Goal: Task Accomplishment & Management: Manage account settings

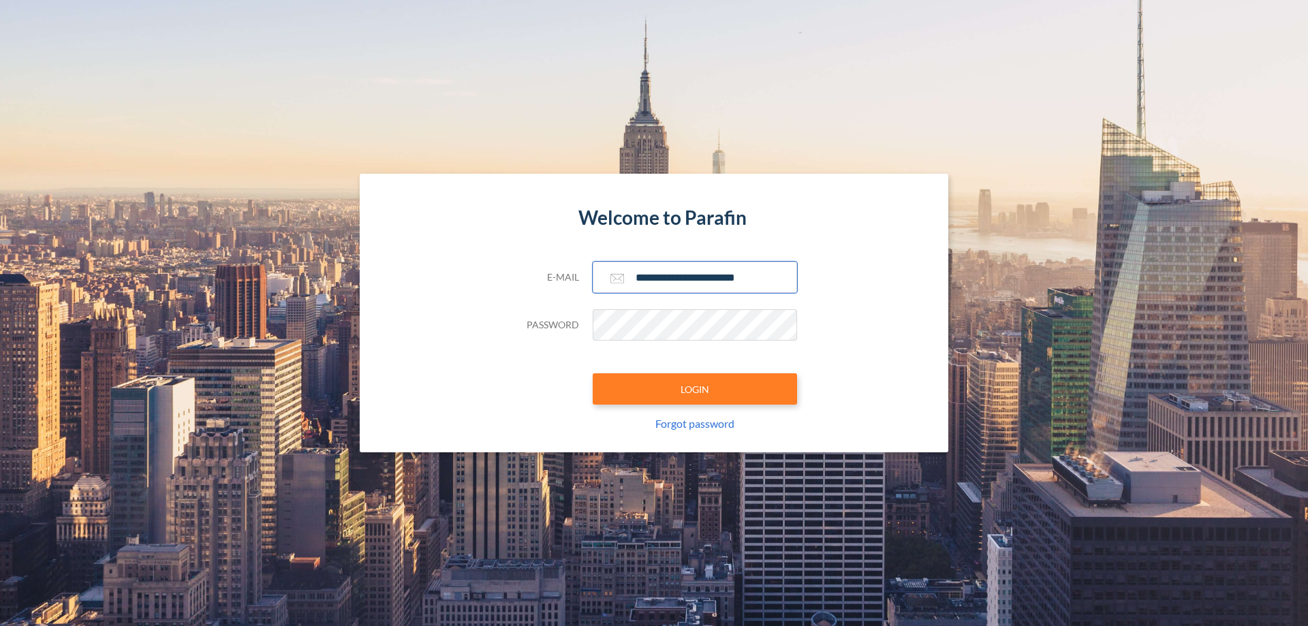
type input "**********"
click at [695, 389] on button "LOGIN" at bounding box center [695, 388] width 204 height 31
